Goal: Check status: Check status

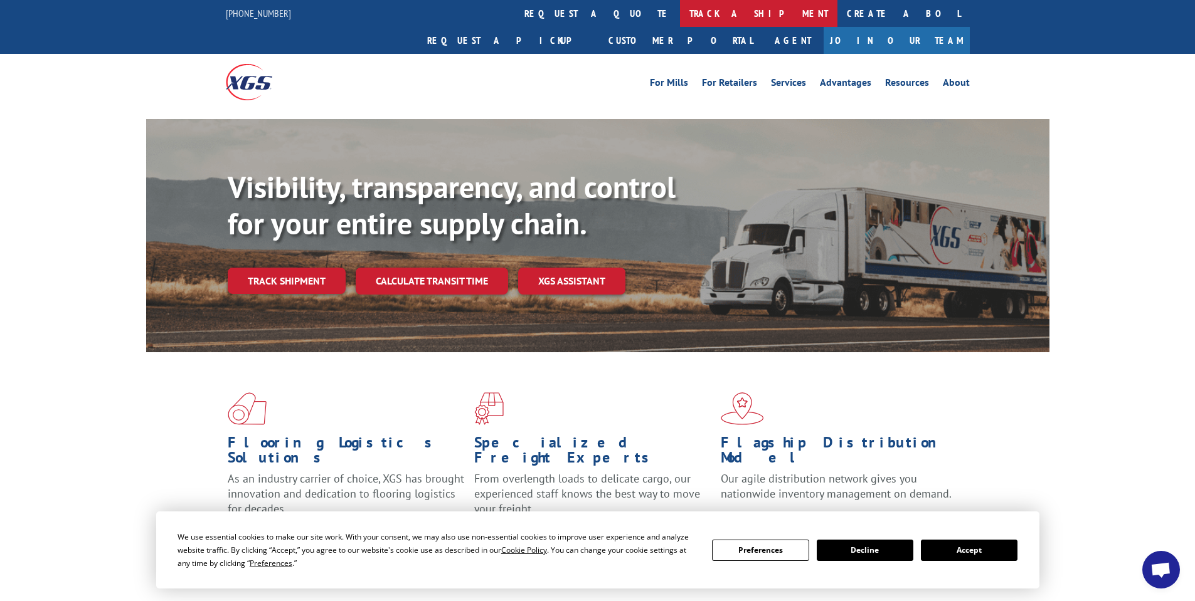
click at [680, 11] on link "track a shipment" at bounding box center [758, 13] width 157 height 27
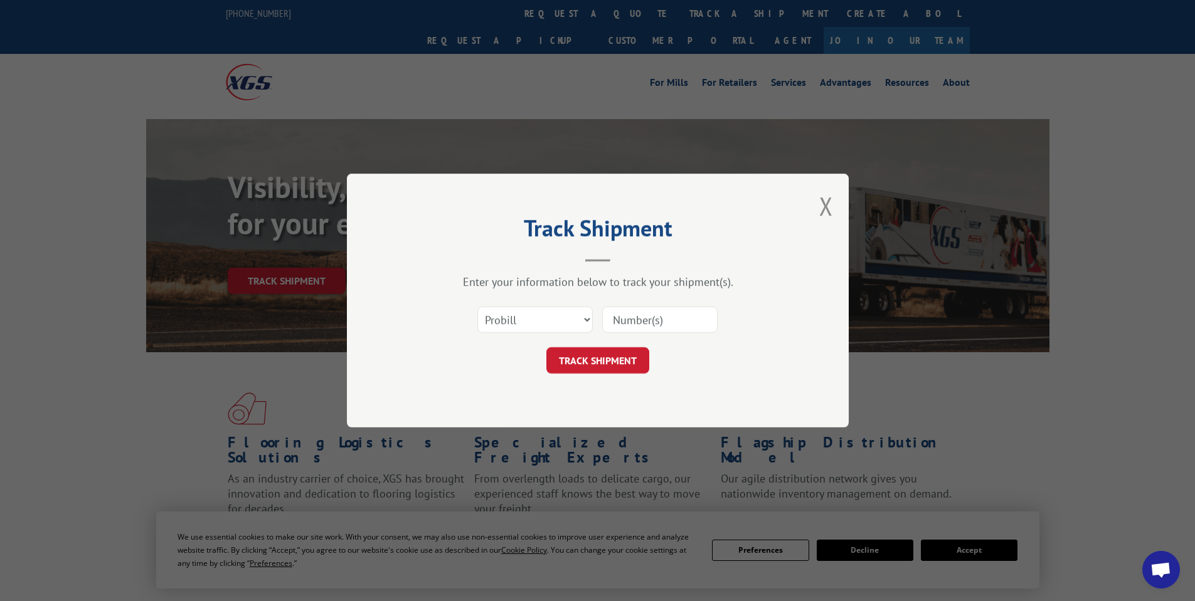
click at [556, 334] on div "Select category... Probill BOL PO" at bounding box center [535, 319] width 114 height 29
click at [551, 328] on select "Select category... Probill BOL PO" at bounding box center [534, 320] width 115 height 26
select select "po"
click at [477, 307] on select "Select category... Probill BOL PO" at bounding box center [534, 320] width 115 height 26
click at [650, 310] on input at bounding box center [659, 320] width 115 height 26
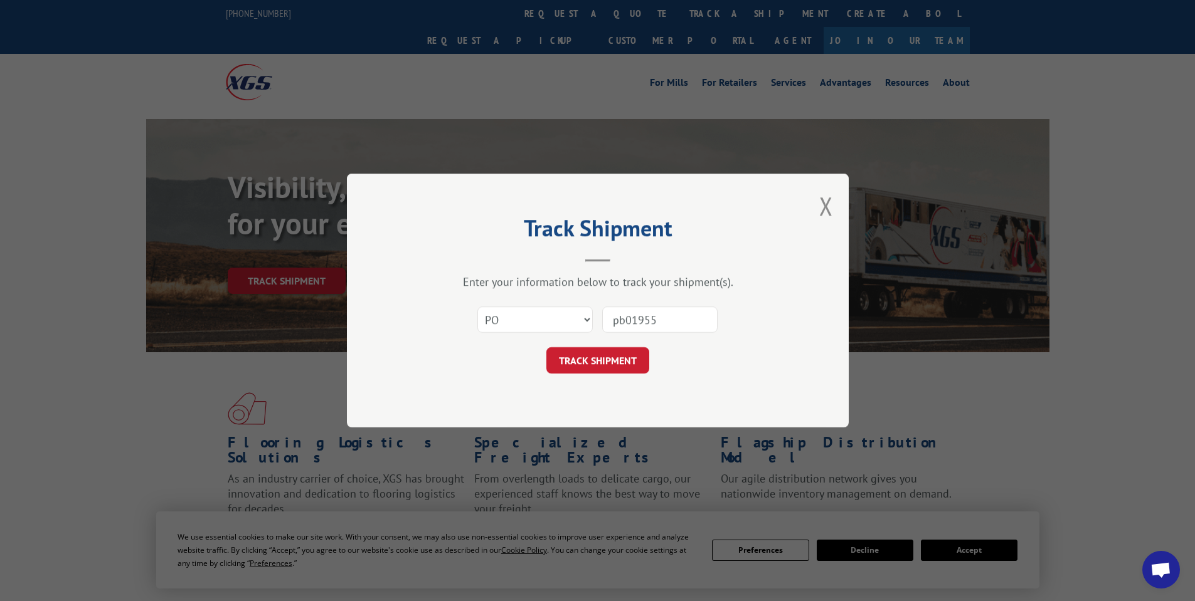
type input "pb019559"
click button "TRACK SHIPMENT" at bounding box center [597, 360] width 103 height 26
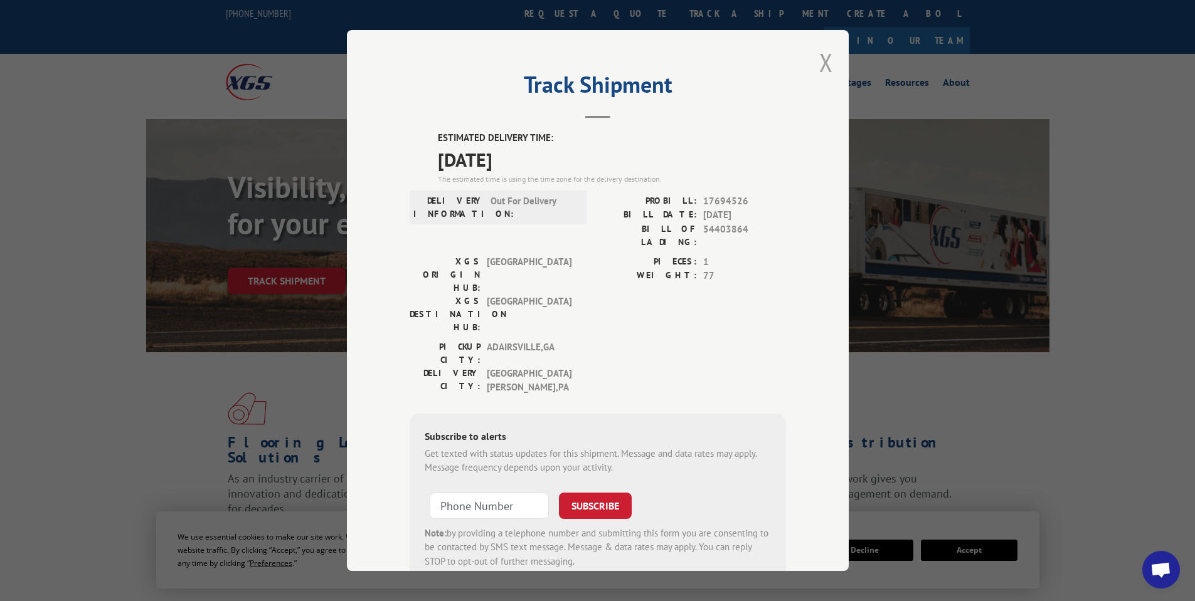
click at [820, 61] on button "Close modal" at bounding box center [826, 62] width 14 height 33
